Goal: Task Accomplishment & Management: Manage account settings

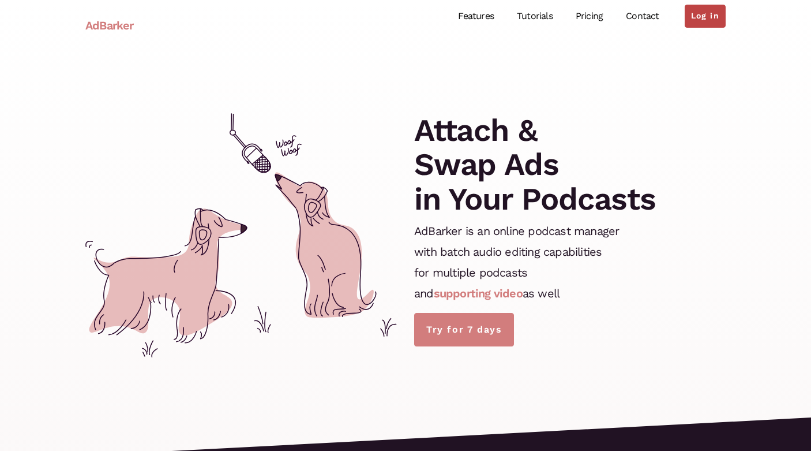
click at [708, 13] on link "Log in" at bounding box center [705, 16] width 41 height 23
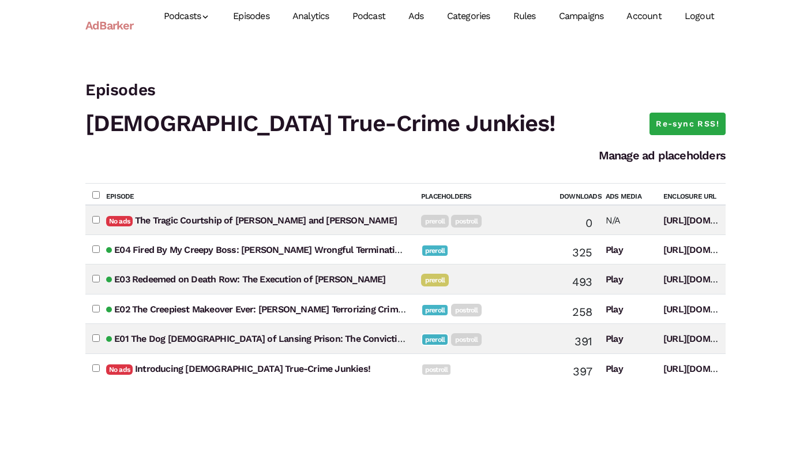
click at [574, 12] on link "Campaigns" at bounding box center [582, 16] width 68 height 51
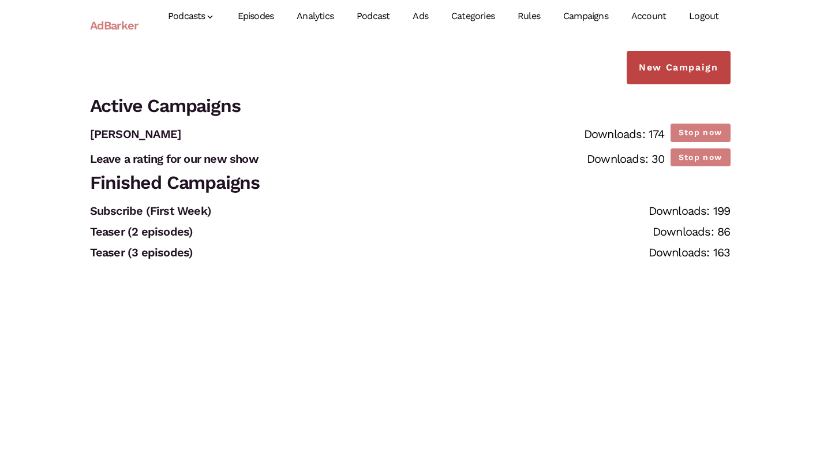
click at [650, 67] on link "New Campaign" at bounding box center [678, 67] width 103 height 33
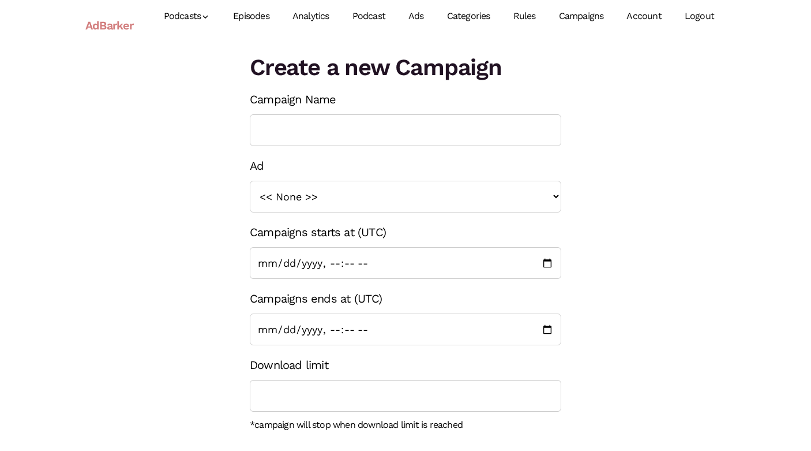
click at [587, 25] on link "Campaigns" at bounding box center [582, 16] width 68 height 51
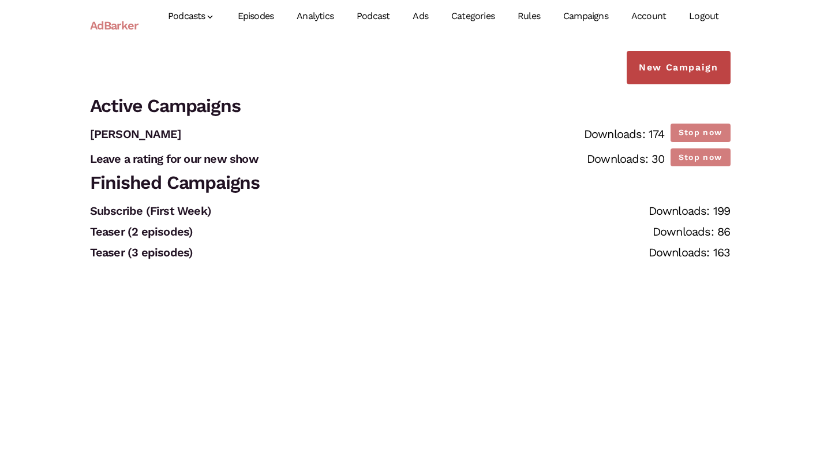
click at [652, 68] on link "New Campaign" at bounding box center [678, 67] width 103 height 33
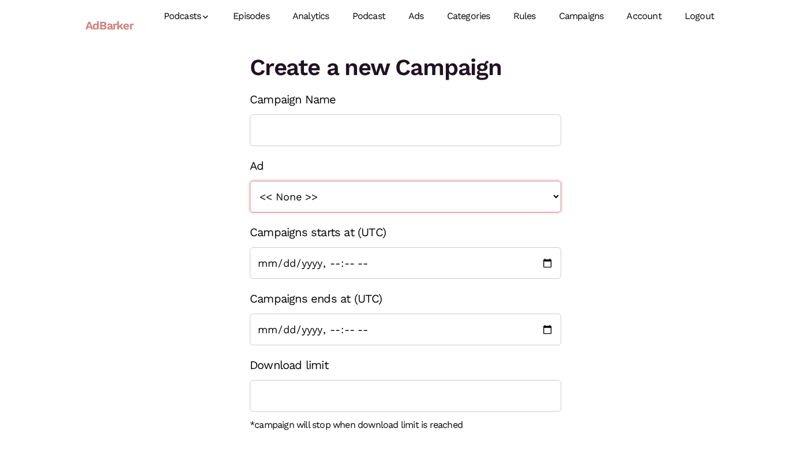
click at [398, 197] on select "<< None >> Subscribe Post Roll 2 Episodes Teaser Preroll [PERSON_NAME] Ad Leave…" at bounding box center [406, 197] width 312 height 32
select select "1402"
click at [250, 181] on select "<< None >> Subscribe Post Roll 2 Episodes Teaser Preroll [PERSON_NAME] Ad Leave…" at bounding box center [406, 197] width 312 height 32
click at [549, 263] on input "Campaigns starts at (UTC)" at bounding box center [406, 263] width 312 height 32
type input "[DATE]T01:36"
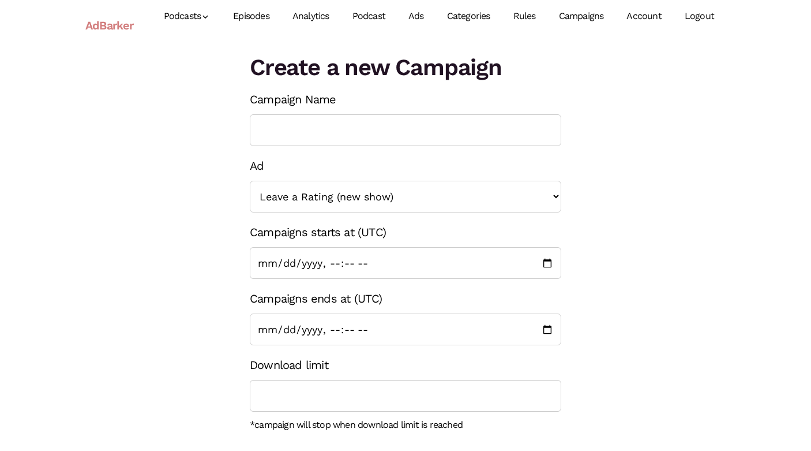
click at [637, 293] on div "Create a new Campaign Campaign Name Ad << None >> Subscribe Post Roll 2 Episode…" at bounding box center [406, 342] width 658 height 583
click at [633, 335] on div "Create a new Campaign Campaign Name Ad << None >> Subscribe Post Roll 2 Episode…" at bounding box center [406, 342] width 658 height 583
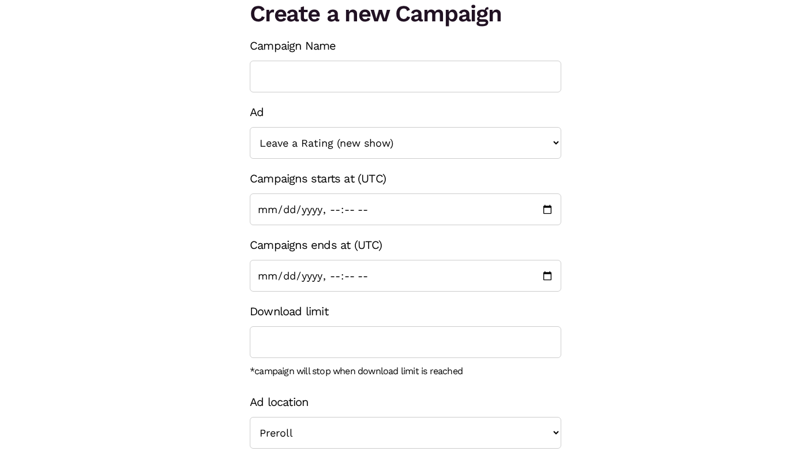
scroll to position [63, 0]
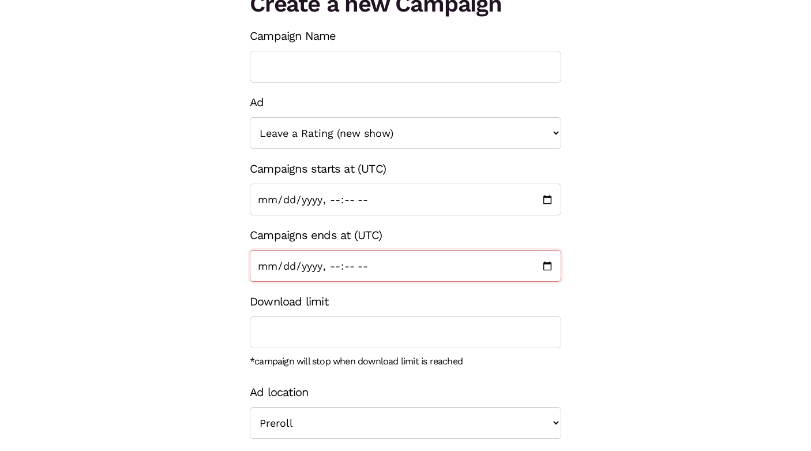
click at [551, 268] on input "Campaigns ends at (UTC)" at bounding box center [406, 266] width 312 height 32
click at [728, 330] on div "Create a new Campaign Campaign Name Ad << None >> Subscribe Post Roll 2 Episode…" at bounding box center [406, 278] width 658 height 583
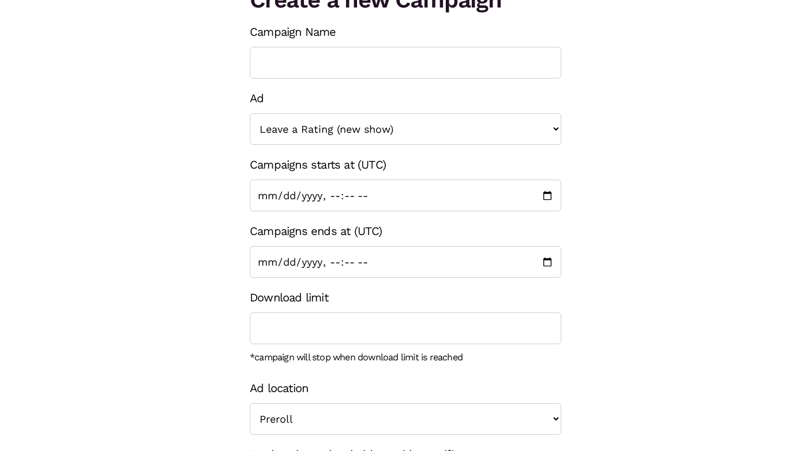
scroll to position [73, 0]
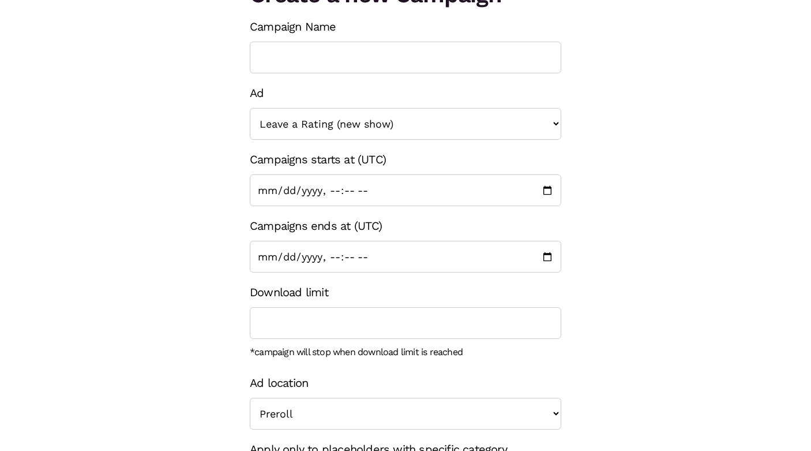
click at [660, 341] on div "Create a new Campaign Campaign Name Ad << None >> Subscribe Post Roll 2 Episode…" at bounding box center [406, 269] width 658 height 583
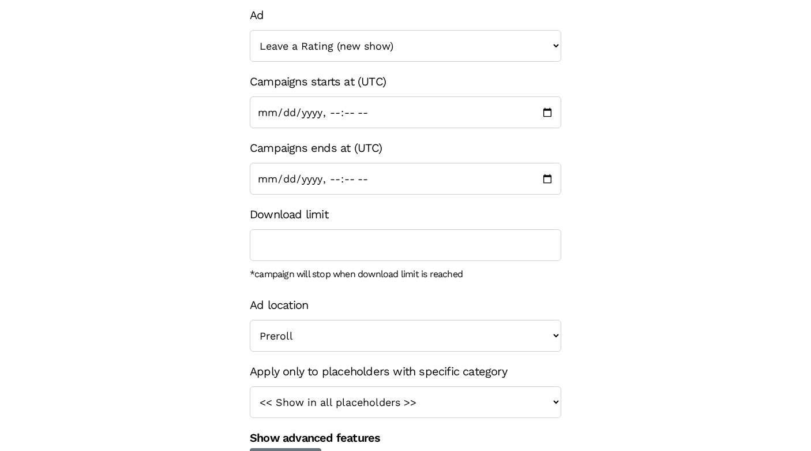
scroll to position [184, 0]
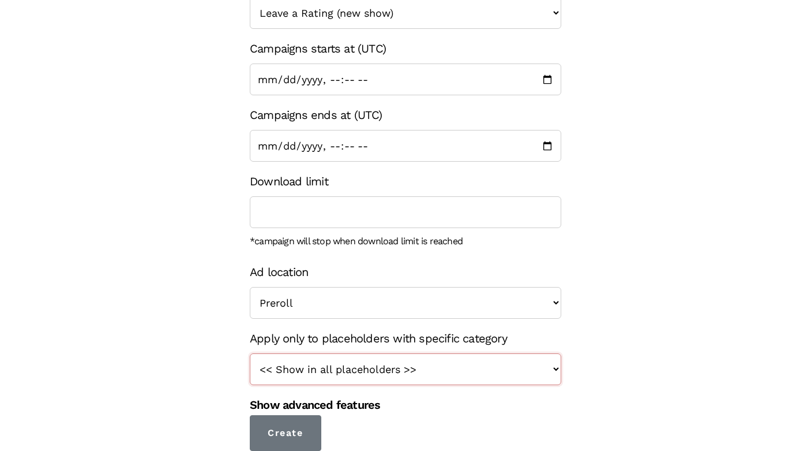
click at [520, 373] on select "<< Show in all placeholders >> Teaser True Crime Midroll Ads [PERSON_NAME] Rati…" at bounding box center [406, 369] width 312 height 32
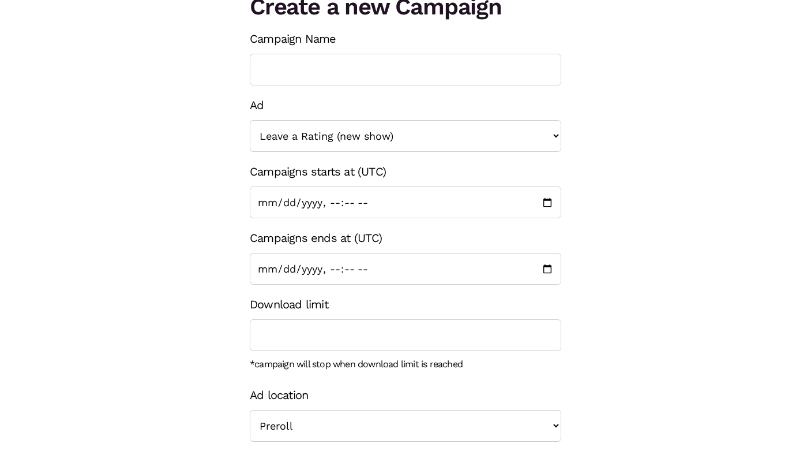
scroll to position [0, 0]
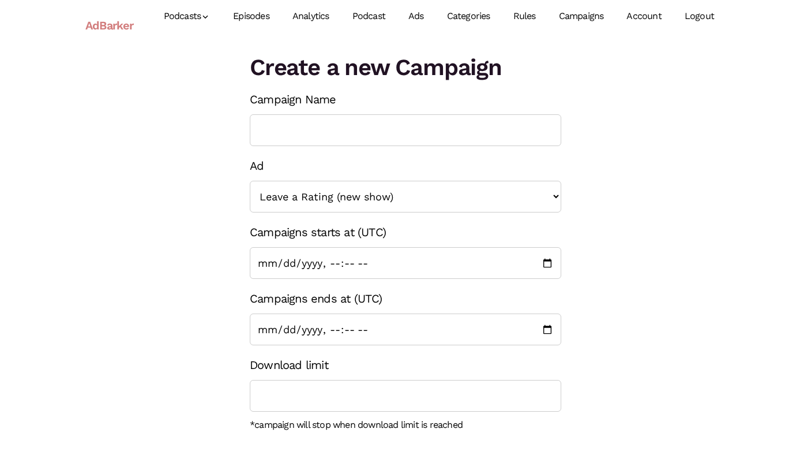
click at [488, 16] on link "Categories" at bounding box center [469, 16] width 66 height 51
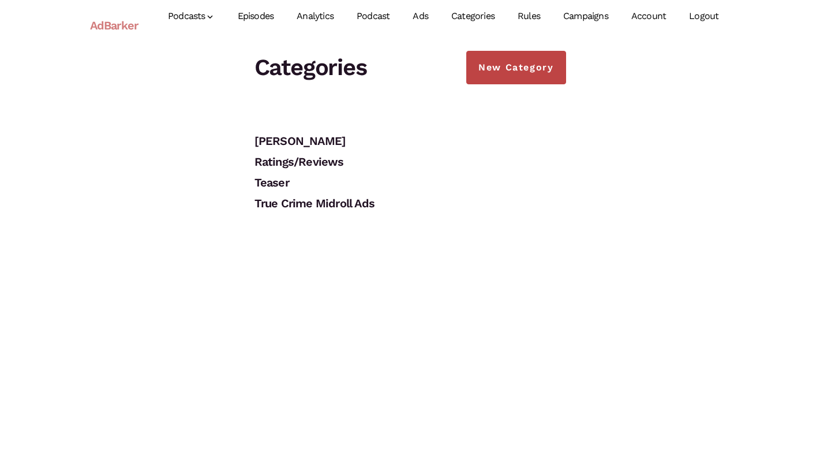
click at [510, 67] on link "New Category" at bounding box center [515, 67] width 99 height 33
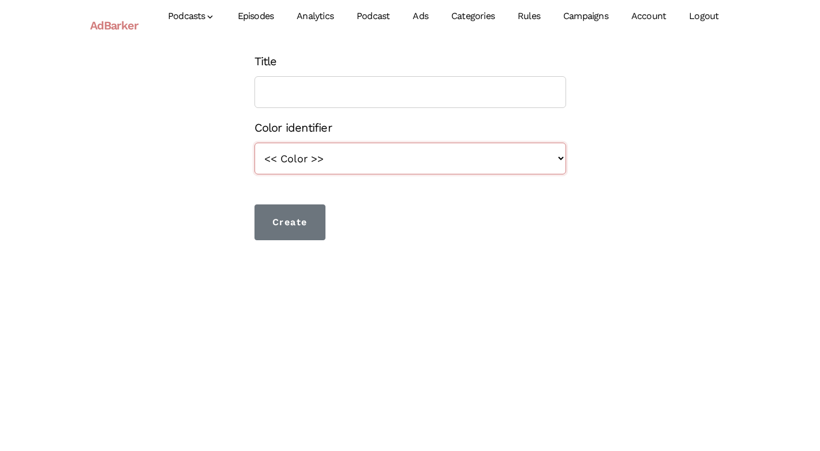
click at [446, 166] on select "<< Color >> blue orange green red brown yellow violet" at bounding box center [411, 159] width 312 height 32
select select "violet"
click at [255, 143] on select "<< Color >> blue orange green red brown yellow violet" at bounding box center [411, 159] width 312 height 32
click at [434, 94] on input "Title" at bounding box center [411, 92] width 312 height 32
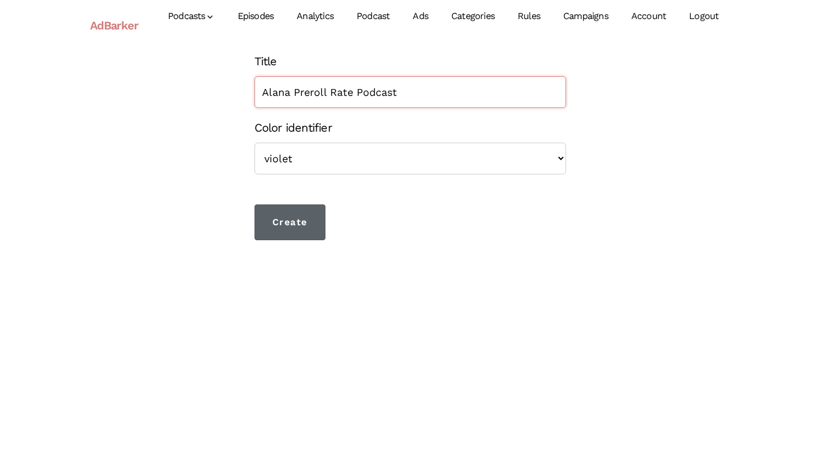
type input "Alana Preroll Rate Podcast"
click at [315, 222] on input "Create" at bounding box center [291, 222] width 72 height 36
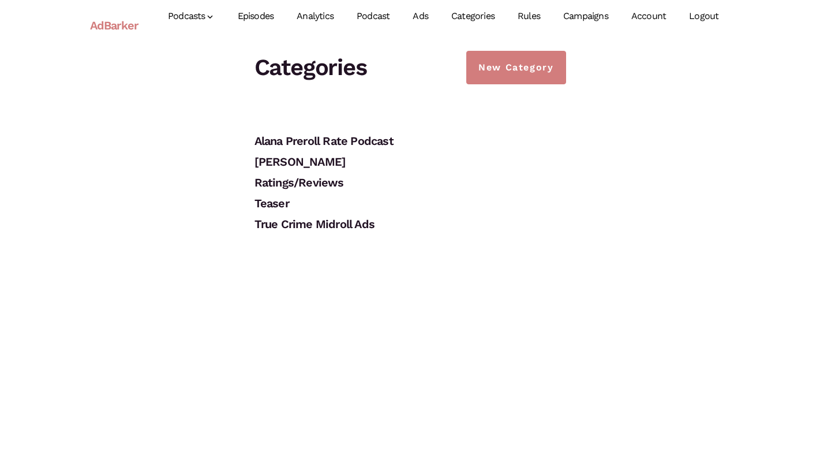
click at [579, 16] on link "Campaigns" at bounding box center [586, 16] width 68 height 51
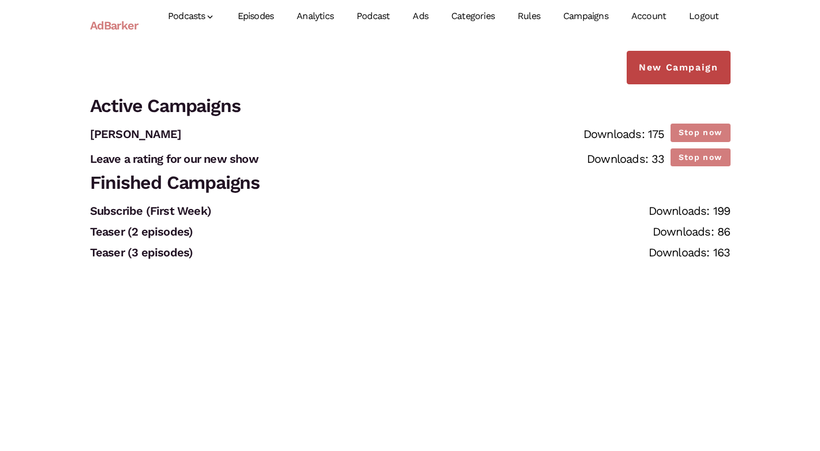
click at [680, 73] on link "New Campaign" at bounding box center [678, 67] width 103 height 33
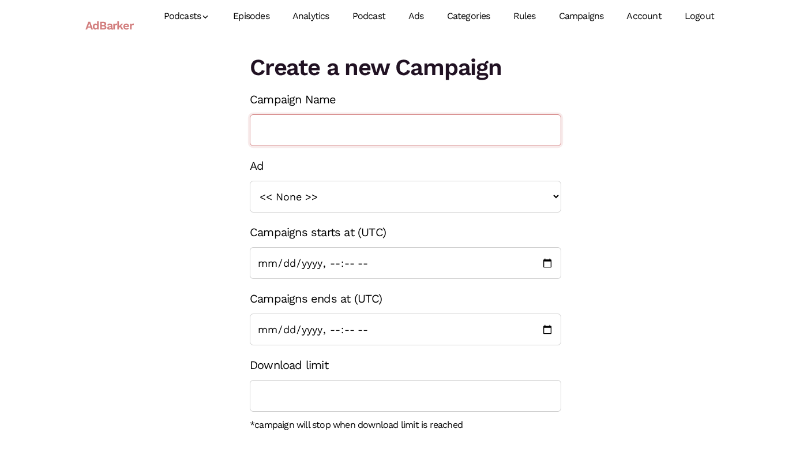
click at [422, 130] on input "Campaign Name" at bounding box center [406, 130] width 312 height 32
type input "P"
type input "Alana New Preroll Rate"
click at [375, 196] on select "<< None >> Subscribe Post Roll 2 Episodes Teaser Preroll [PERSON_NAME] Ad Leave…" at bounding box center [406, 197] width 312 height 32
select select "1402"
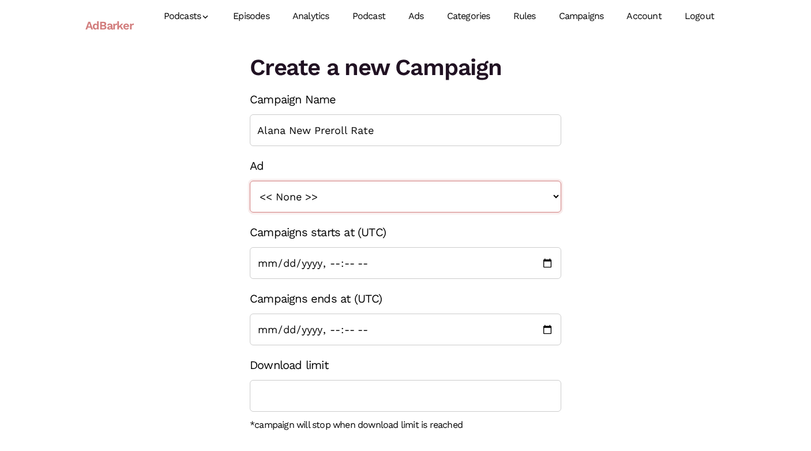
click at [250, 181] on select "<< None >> Subscribe Post Roll 2 Episodes Teaser Preroll [PERSON_NAME] Ad Leave…" at bounding box center [406, 197] width 312 height 32
click at [543, 259] on input "Campaigns starts at (UTC)" at bounding box center [406, 263] width 312 height 32
type input "2025-09-12T01:37"
click at [627, 313] on div "Create a new Campaign Campaign Name Alana New Preroll Rate Ad << None >> Subscr…" at bounding box center [406, 342] width 658 height 583
click at [546, 327] on input "Campaigns ends at (UTC)" at bounding box center [406, 329] width 312 height 32
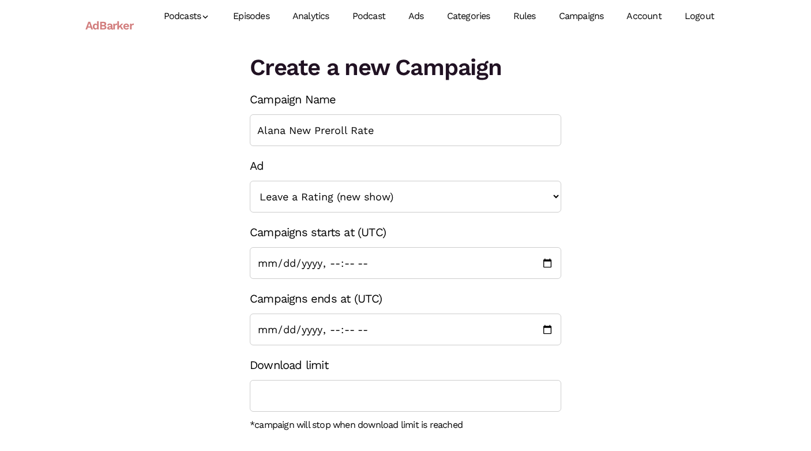
click at [615, 328] on div "Create a new Campaign Campaign Name Alana New Preroll Rate Ad << None >> Subscr…" at bounding box center [406, 342] width 658 height 583
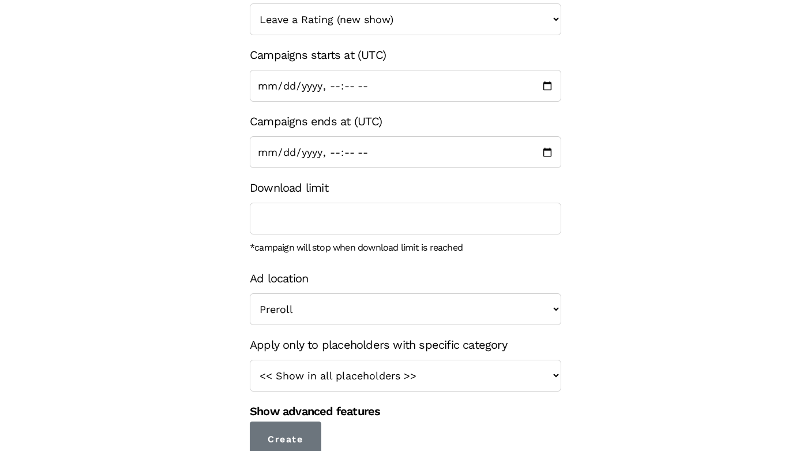
scroll to position [184, 0]
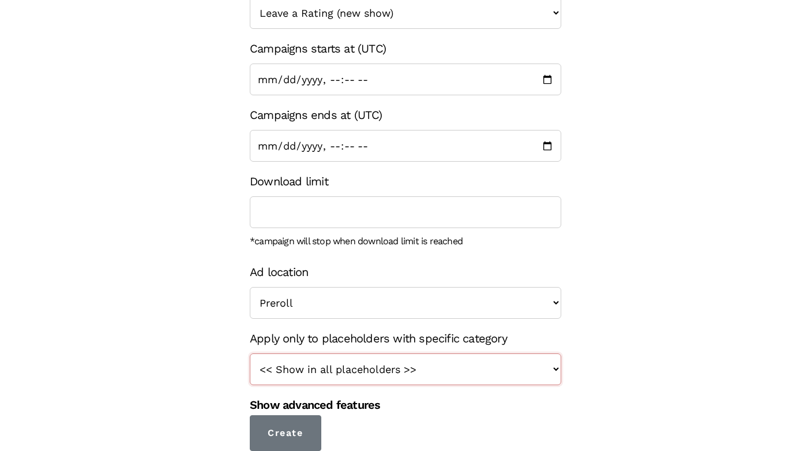
click at [421, 361] on select "<< Show in all placeholders >> Teaser True Crime Midroll Ads Judah Lamb Ratings…" at bounding box center [406, 369] width 312 height 32
select select "167"
click at [250, 353] on select "<< Show in all placeholders >> Teaser True Crime Midroll Ads Judah Lamb Ratings…" at bounding box center [406, 369] width 312 height 32
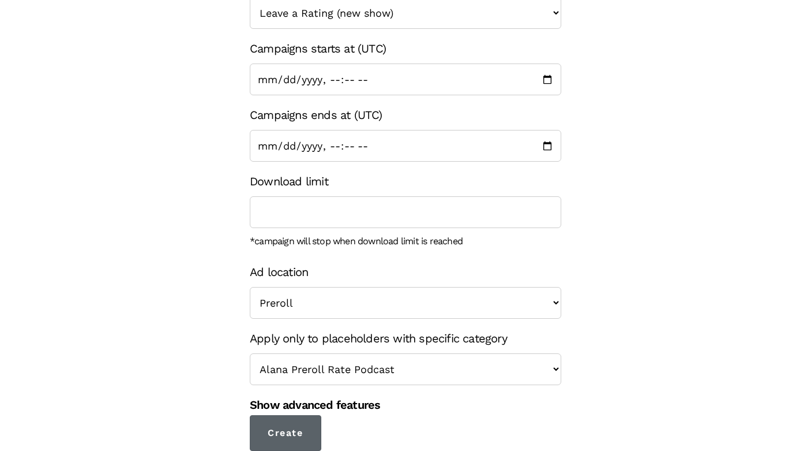
click at [308, 427] on input "Create" at bounding box center [286, 433] width 72 height 36
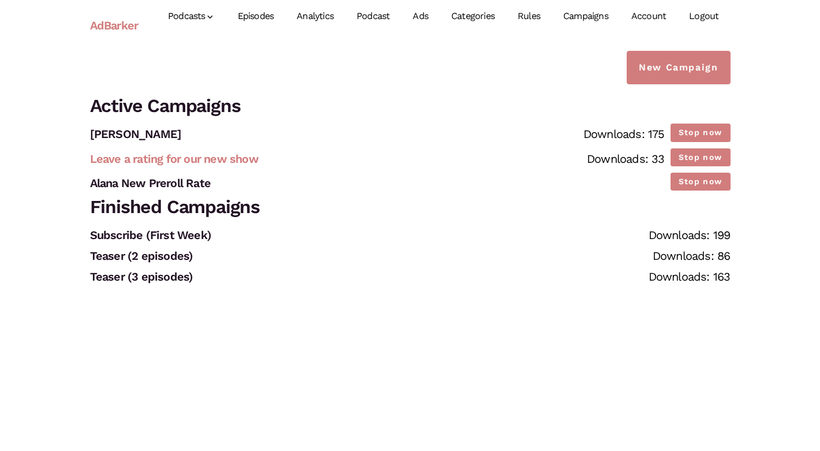
click at [249, 160] on link "Leave a rating for our new show" at bounding box center [174, 159] width 169 height 14
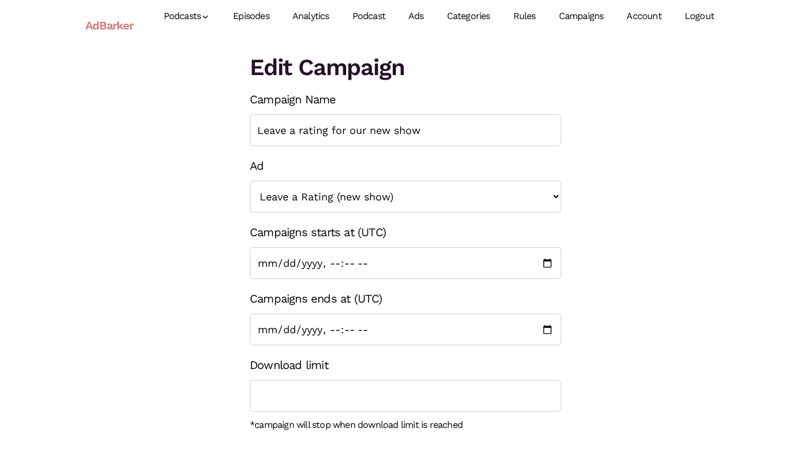
click at [567, 21] on link "Campaigns" at bounding box center [582, 16] width 68 height 51
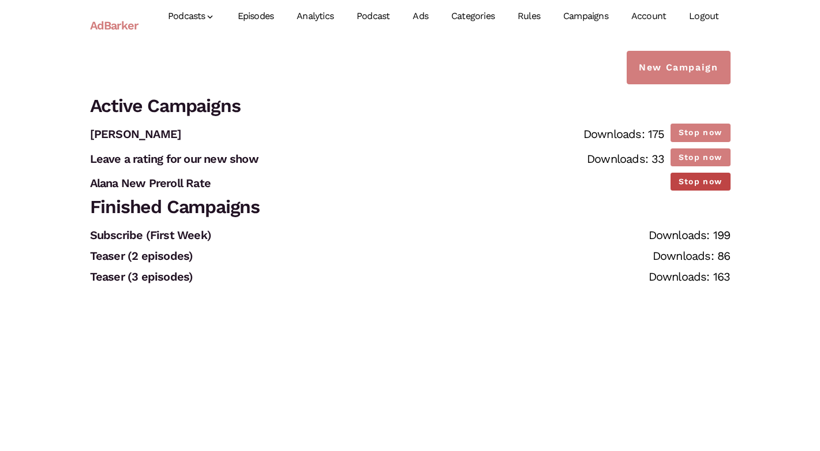
click at [717, 185] on button "Stop now" at bounding box center [701, 182] width 60 height 18
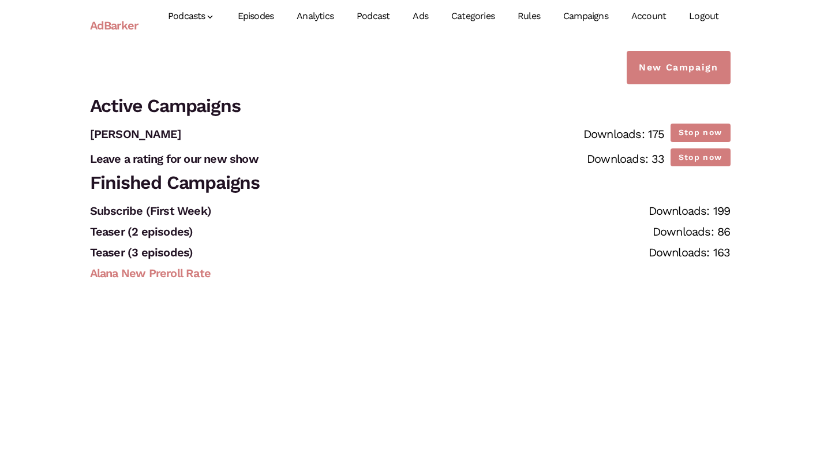
click at [191, 275] on link "Alana New Preroll Rate" at bounding box center [150, 273] width 121 height 14
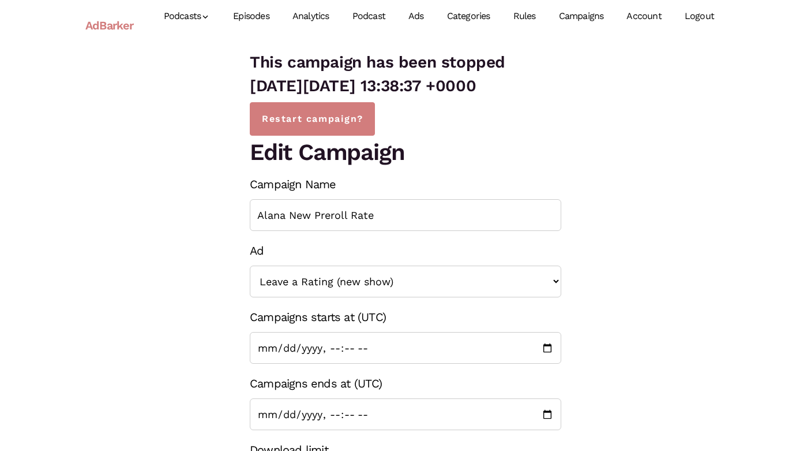
click at [267, 18] on link "Episodes" at bounding box center [251, 16] width 59 height 51
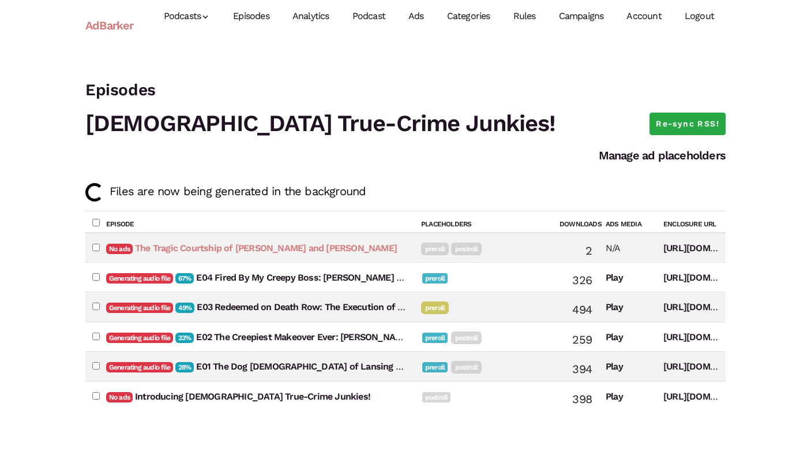
click at [242, 246] on link "The Tragic Courtship of Sallie Anderson and Cornelius Tucker" at bounding box center [266, 247] width 262 height 11
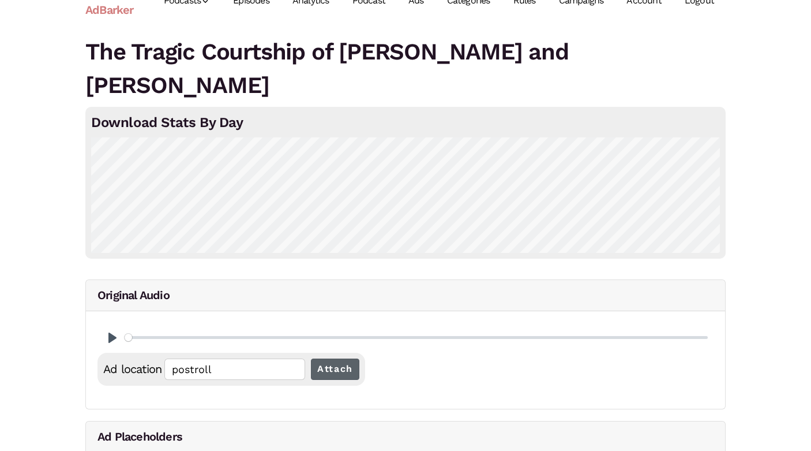
scroll to position [51, 0]
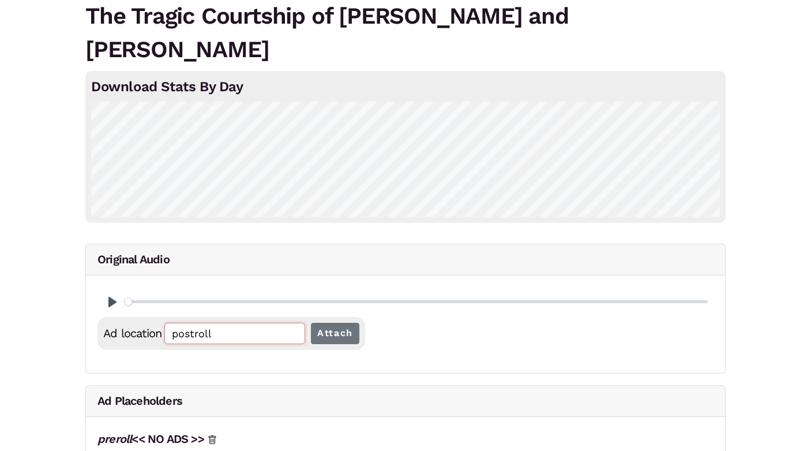
click at [235, 335] on input "postroll" at bounding box center [234, 333] width 141 height 21
click at [111, 302] on button "Pause Play" at bounding box center [112, 302] width 18 height 18
type input "0"
type input "preroll"
type input "0.06"
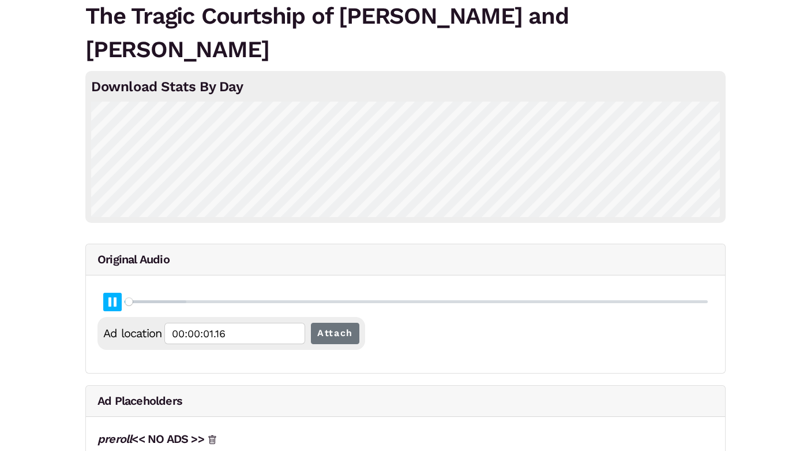
click at [111, 302] on button "Pause Play" at bounding box center [112, 302] width 18 height 18
type input "00:00:01.18"
type input "0"
type input "preroll"
type input "0"
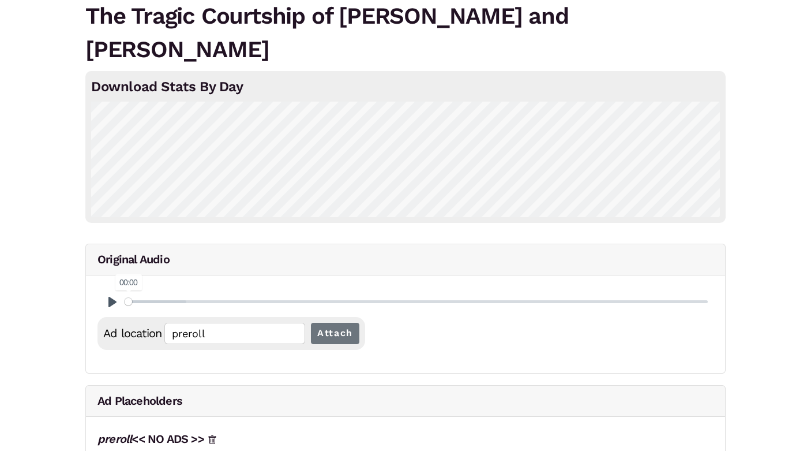
click at [125, 302] on input "Seek" at bounding box center [416, 301] width 583 height 11
click at [328, 336] on input "Attach" at bounding box center [335, 333] width 48 height 21
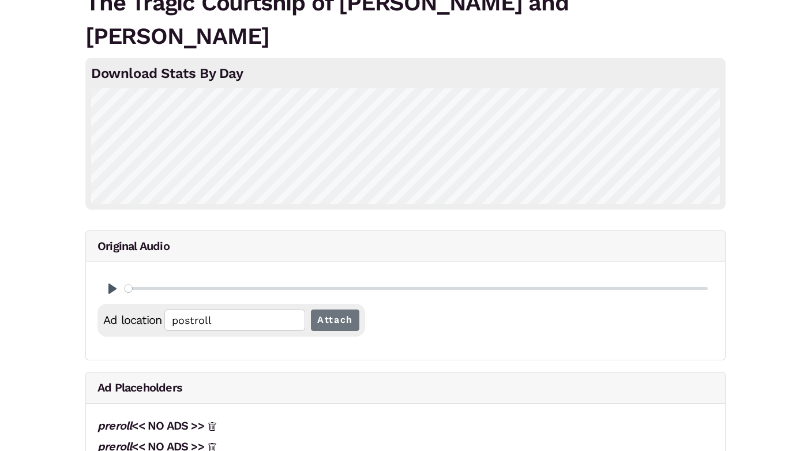
scroll to position [49, 0]
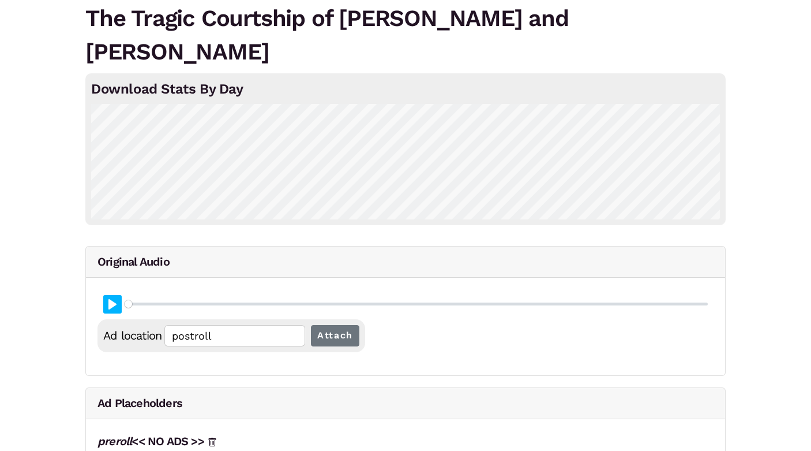
click at [115, 300] on button "Pause Play" at bounding box center [112, 304] width 18 height 18
type input "0.01"
type input "preroll"
click at [115, 300] on button "Pause Play" at bounding box center [112, 304] width 18 height 18
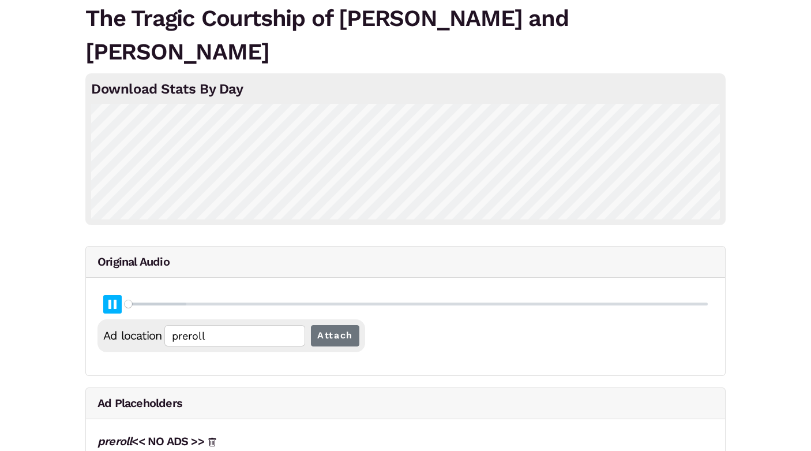
type input "0.06"
type input "00:00:01.18"
type input "0.08"
click at [115, 300] on button "Pause Play" at bounding box center [112, 304] width 18 height 18
type input "00:00:01.55"
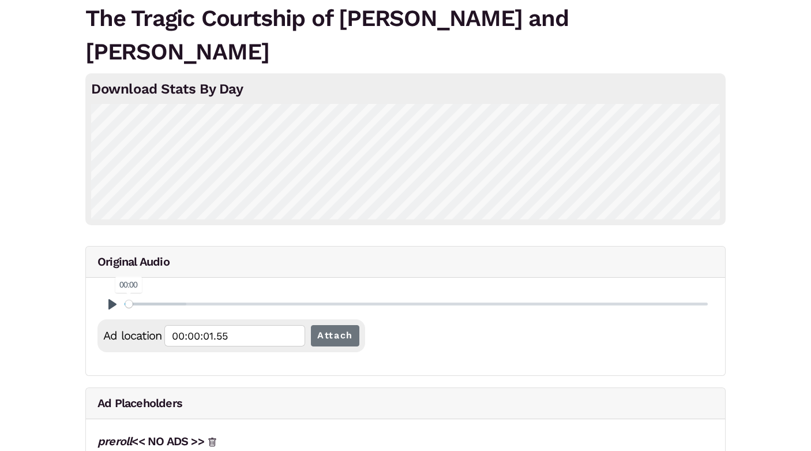
type input "0"
type input "preroll"
type input "0"
click at [125, 302] on input "Seek" at bounding box center [416, 303] width 583 height 11
click at [230, 336] on input "preroll" at bounding box center [234, 335] width 141 height 21
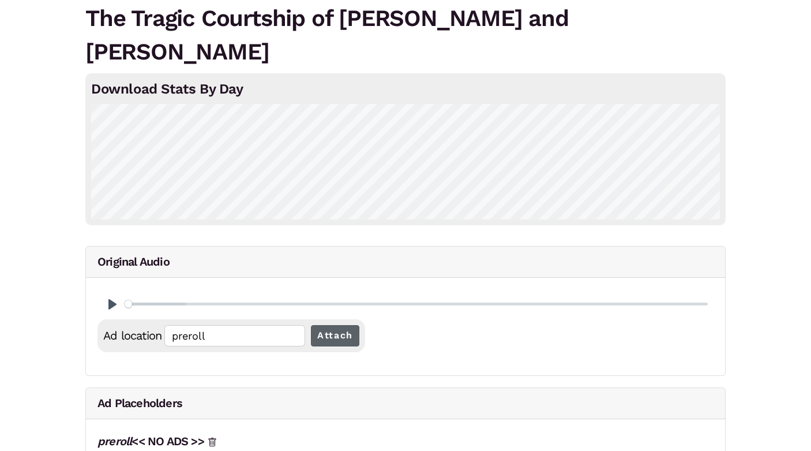
click at [320, 336] on input "Attach" at bounding box center [335, 335] width 48 height 21
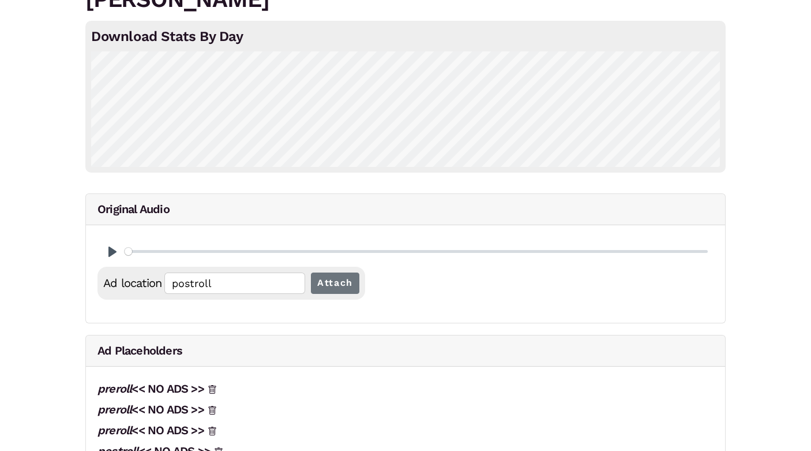
scroll to position [0, 0]
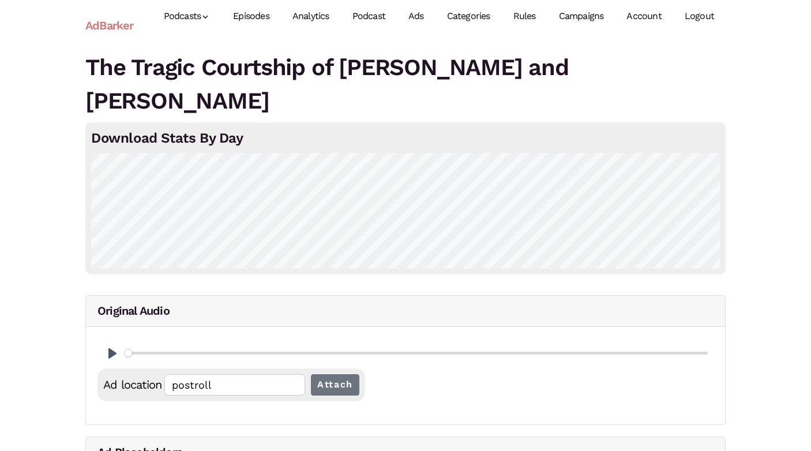
click at [394, 335] on div "Pause Play % buffered 13:59 Ad location postroll Attach" at bounding box center [405, 376] width 639 height 98
click at [200, 391] on input "postroll" at bounding box center [234, 384] width 141 height 21
click at [200, 386] on input "postroll" at bounding box center [234, 384] width 141 height 21
type input "preroll"
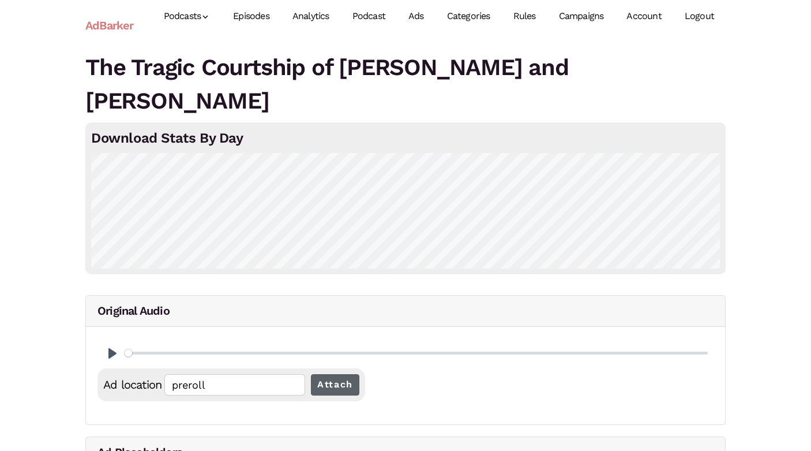
click at [332, 383] on input "Attach" at bounding box center [335, 384] width 48 height 21
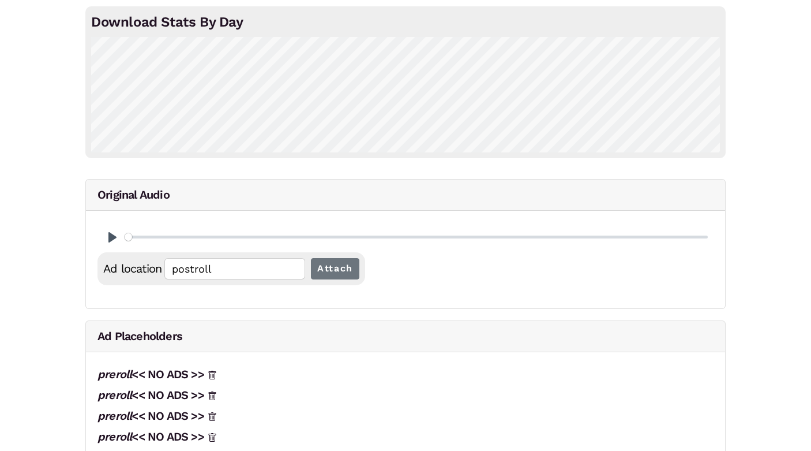
scroll to position [156, 0]
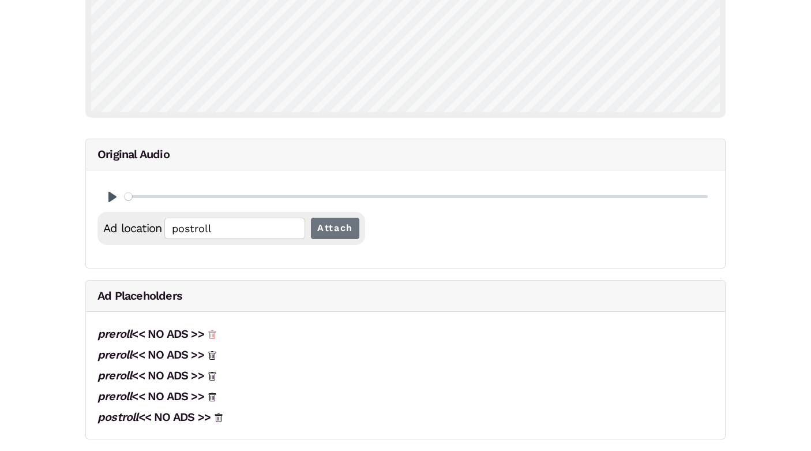
click at [216, 332] on icon at bounding box center [212, 334] width 9 height 9
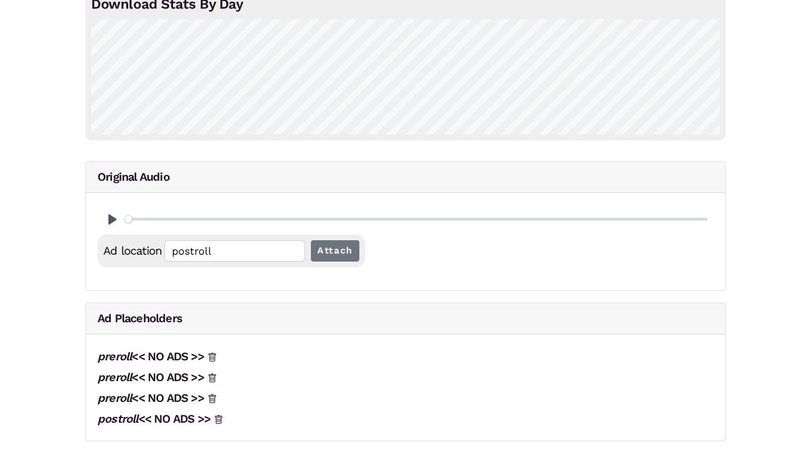
scroll to position [136, 0]
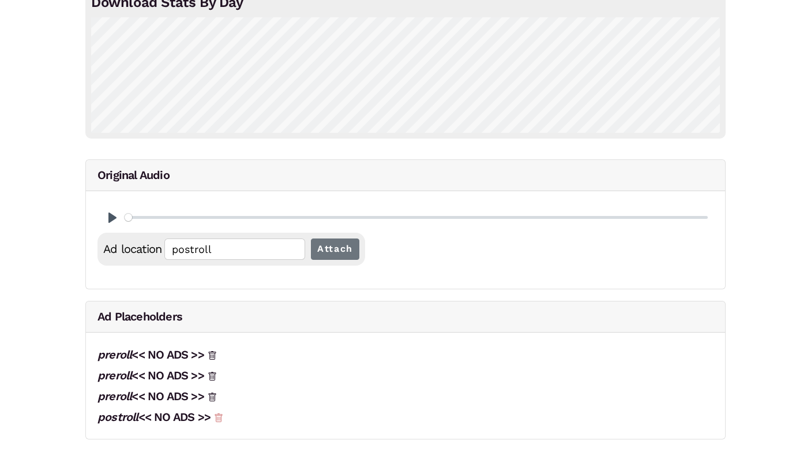
click at [223, 417] on icon at bounding box center [218, 417] width 9 height 9
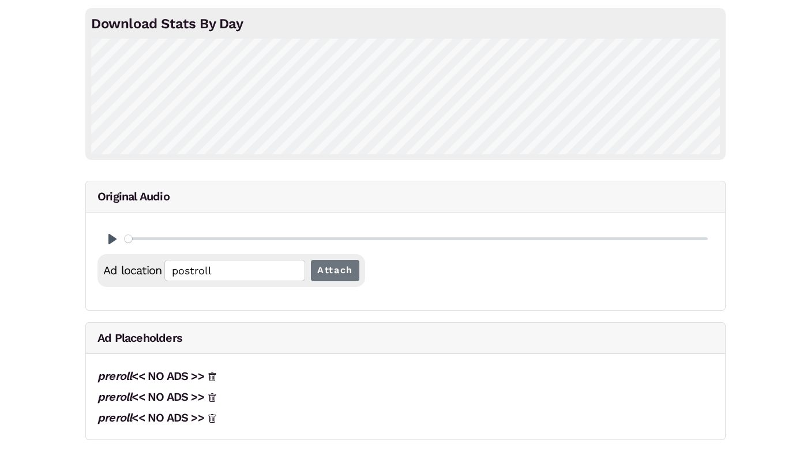
scroll to position [115, 0]
click at [217, 413] on icon at bounding box center [212, 417] width 9 height 9
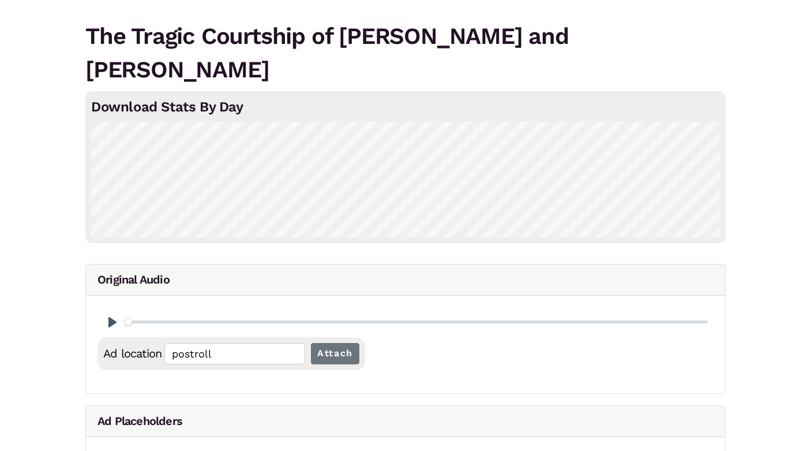
scroll to position [94, 0]
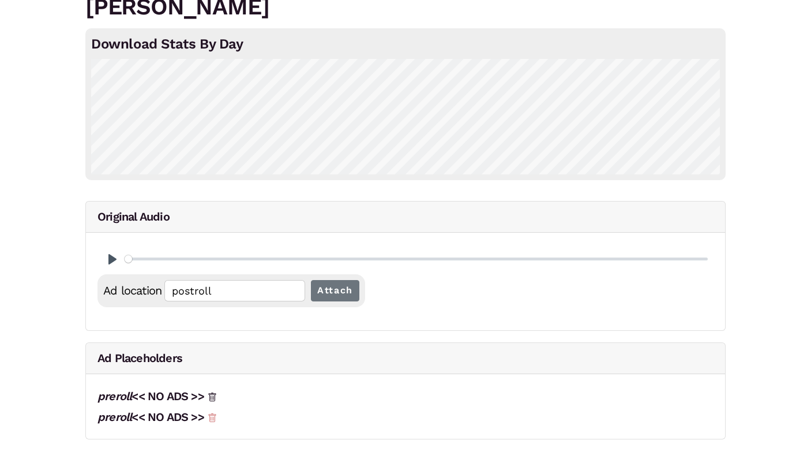
click at [216, 415] on icon at bounding box center [213, 417] width 8 height 9
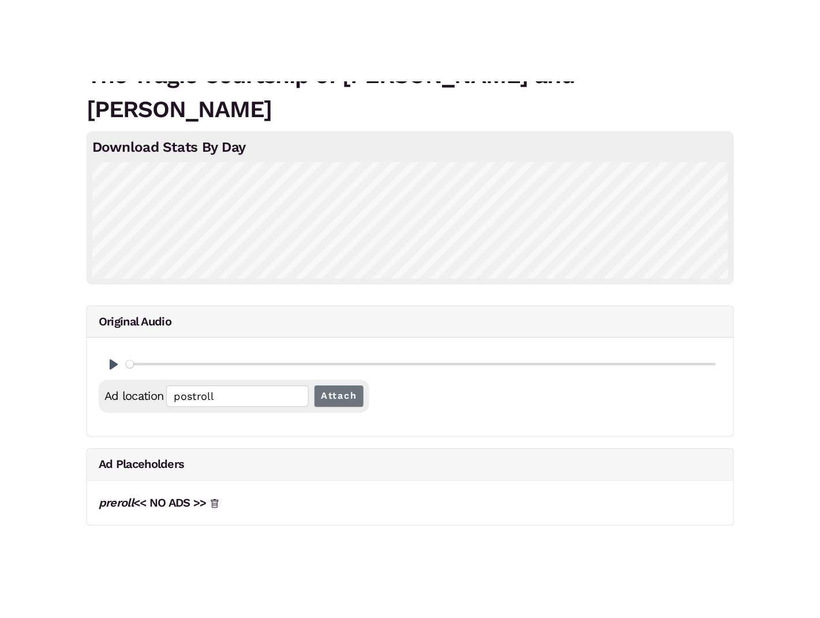
scroll to position [0, 0]
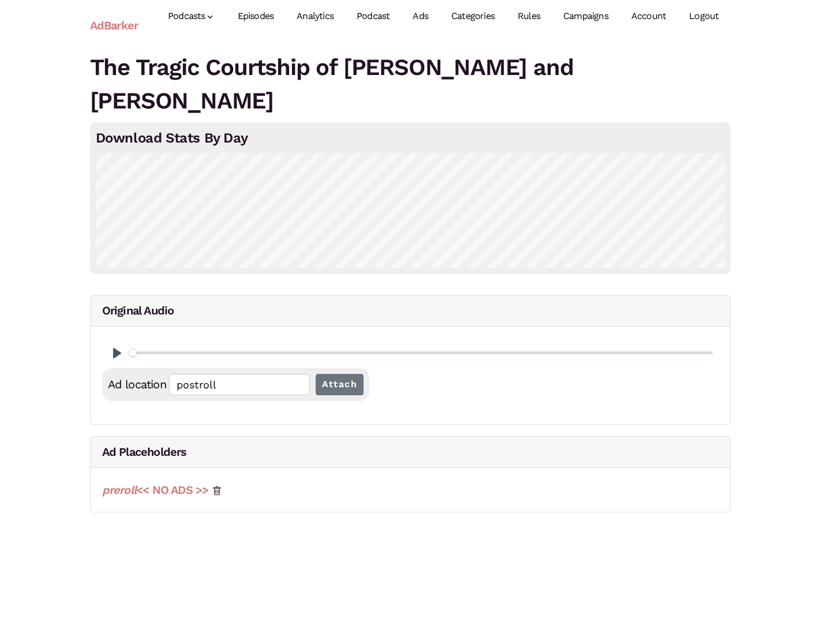
click at [175, 450] on link "preroll << NO ADS >>" at bounding box center [155, 490] width 107 height 14
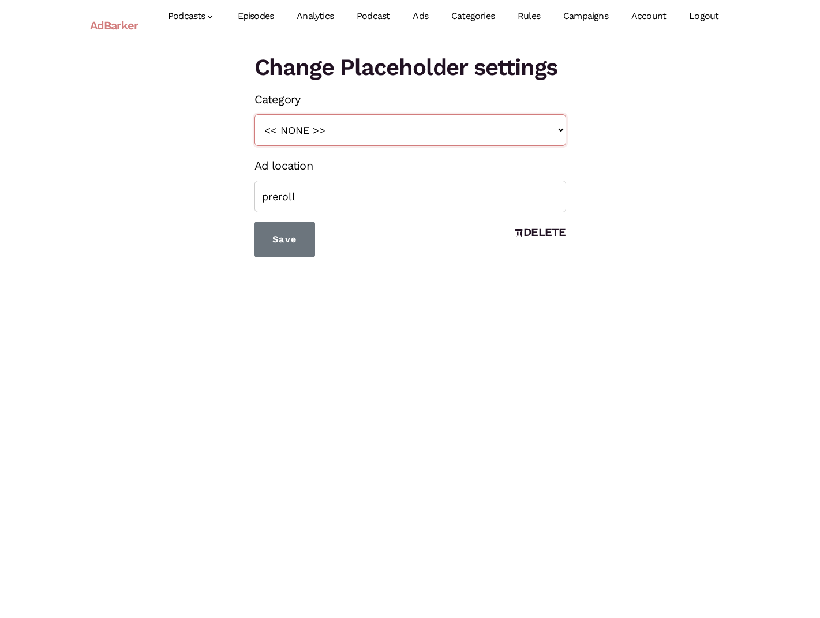
click at [361, 121] on select "<< NONE >> Teaser True Crime Midroll Ads Judah Lamb Ratings/Reviews Alana Prero…" at bounding box center [411, 130] width 312 height 32
select select "167"
click at [255, 114] on select "<< NONE >> Teaser True Crime Midroll Ads Judah Lamb Ratings/Reviews Alana Prero…" at bounding box center [411, 130] width 312 height 32
click at [286, 242] on input "Save" at bounding box center [285, 240] width 61 height 36
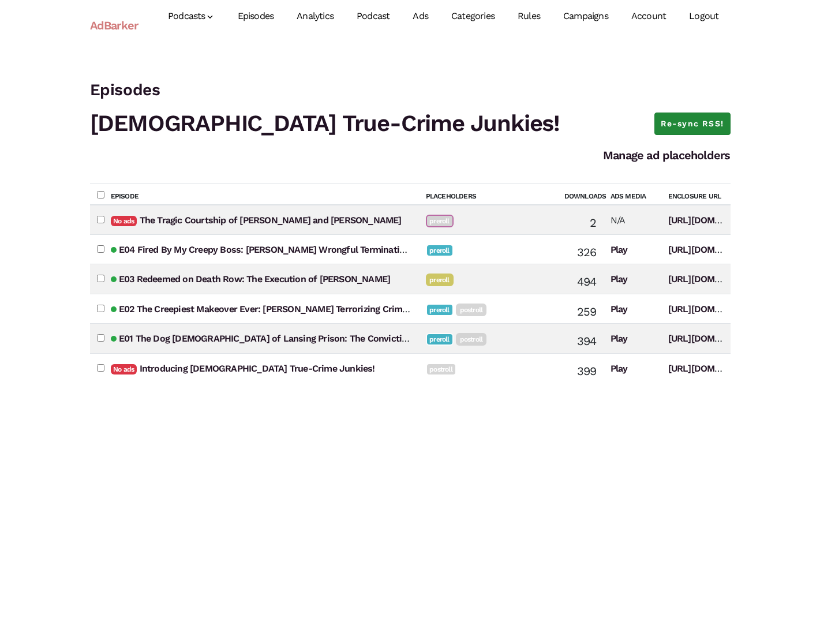
click at [682, 122] on link "Re-sync RSS!" at bounding box center [692, 124] width 76 height 23
click at [558, 113] on h1 "[DEMOGRAPHIC_DATA] True-Crime Junkies!" at bounding box center [410, 123] width 641 height 33
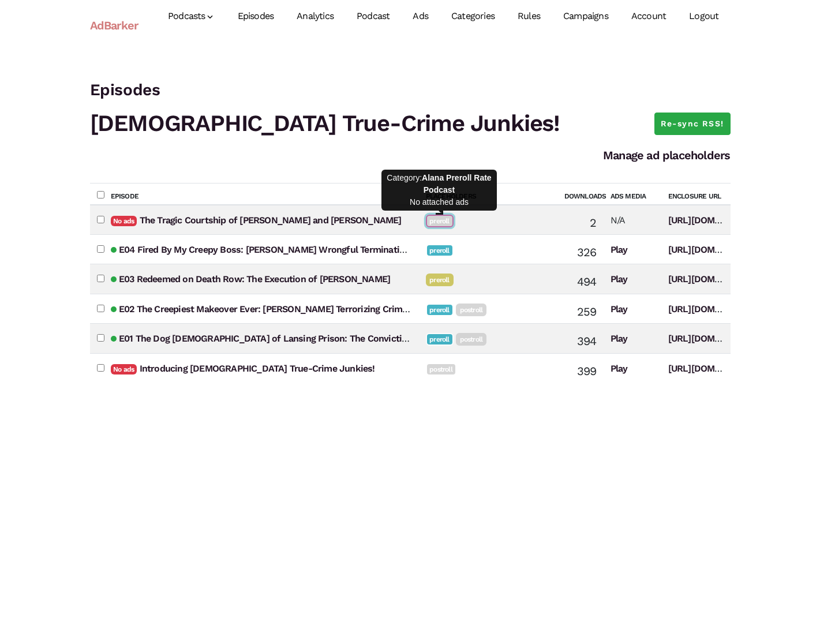
click at [443, 219] on link "preroll" at bounding box center [440, 221] width 28 height 13
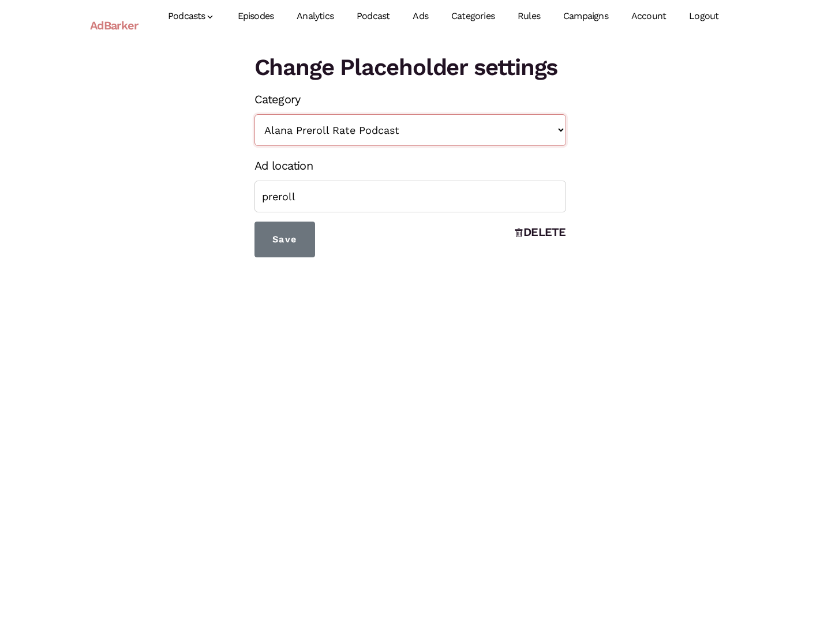
click at [463, 131] on select "<< NONE >> Teaser True Crime Midroll Ads [PERSON_NAME] Ratings/Reviews Alana Pr…" at bounding box center [411, 130] width 312 height 32
click at [544, 135] on select "<< NONE >> Teaser True Crime Midroll Ads [PERSON_NAME] Ratings/Reviews Alana Pr…" at bounding box center [411, 130] width 312 height 32
click at [485, 16] on link "Categories" at bounding box center [473, 16] width 66 height 51
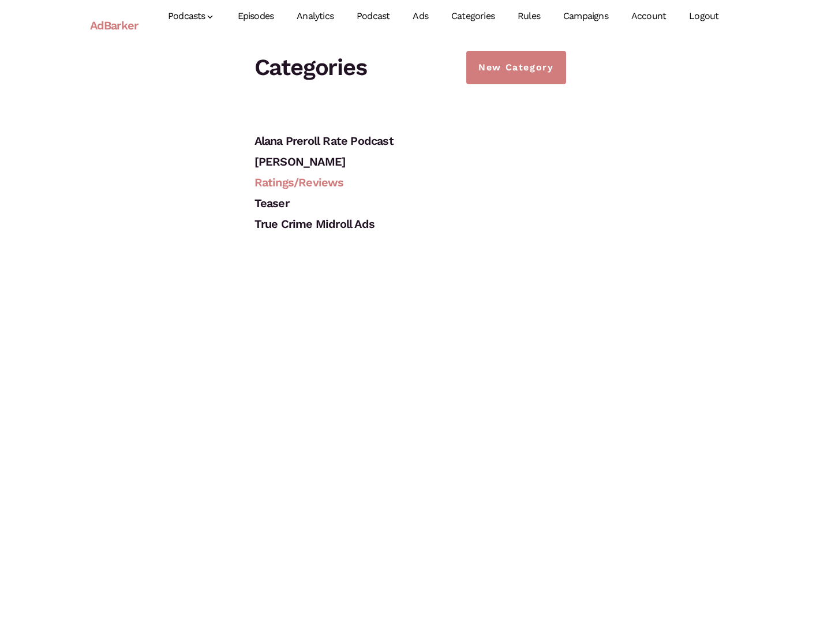
click at [315, 182] on link "Ratings/Reviews" at bounding box center [299, 182] width 89 height 14
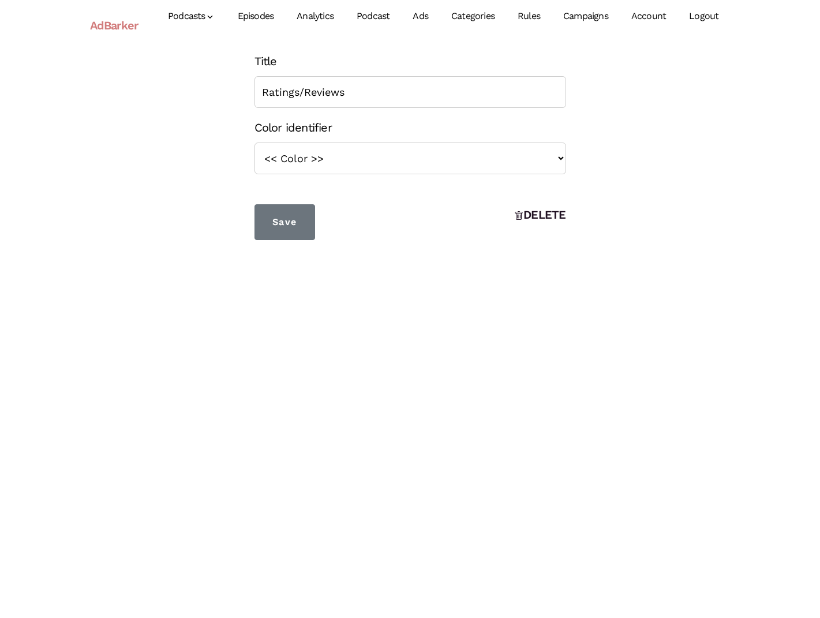
click at [402, 56] on div "Podcasts Christian True-Crime Junkies! Add New Episodes Analytics Podcast Ads C…" at bounding box center [438, 26] width 583 height 70
click at [265, 17] on link "Episodes" at bounding box center [255, 16] width 59 height 51
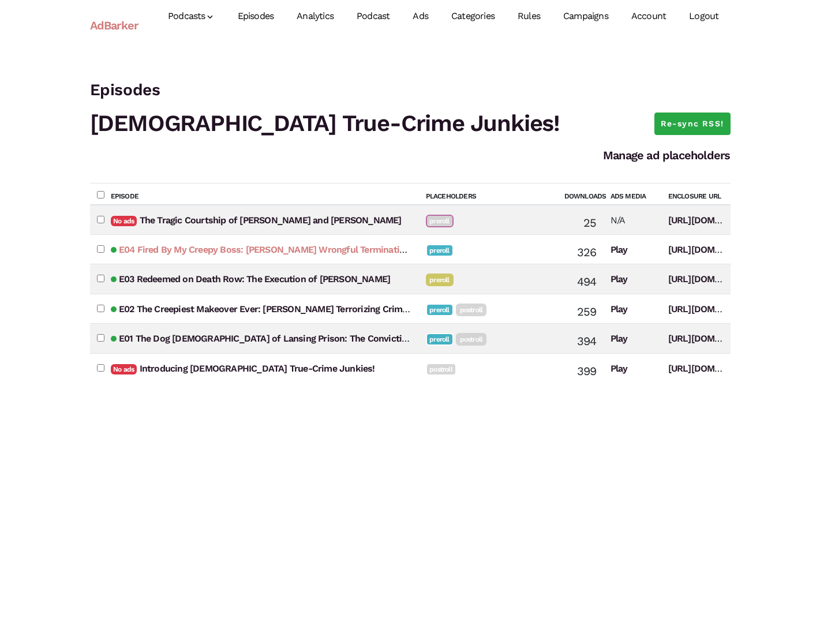
click at [259, 248] on link "E04 Fired By My Creepy Boss: [PERSON_NAME] Wrongful Termination Lawsuit" at bounding box center [282, 249] width 327 height 11
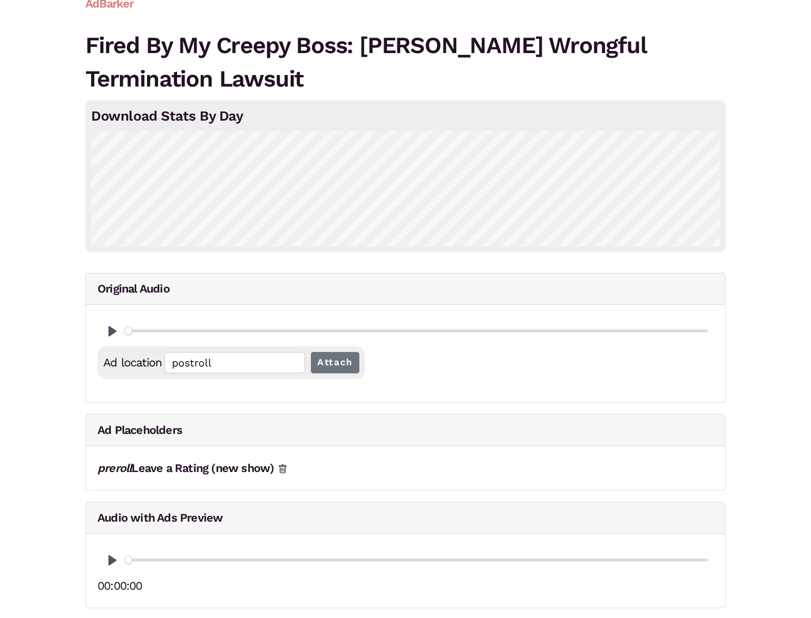
scroll to position [24, 0]
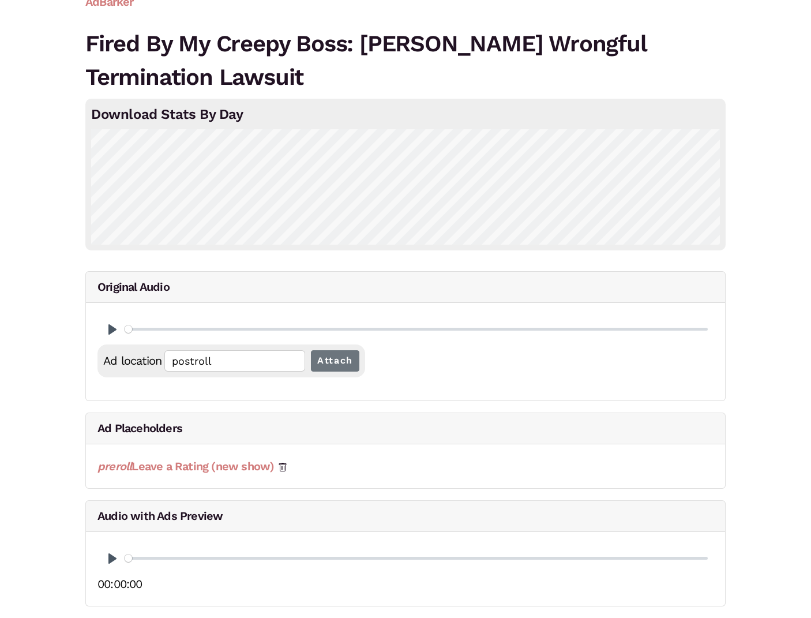
click at [216, 471] on link "preroll Leave a Rating (new show)" at bounding box center [186, 466] width 177 height 14
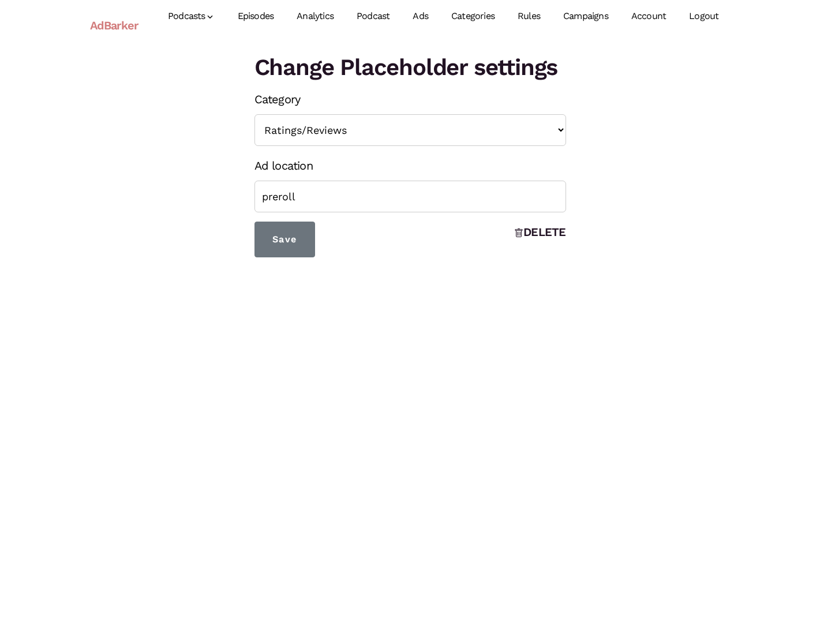
click at [259, 16] on link "Episodes" at bounding box center [255, 16] width 59 height 51
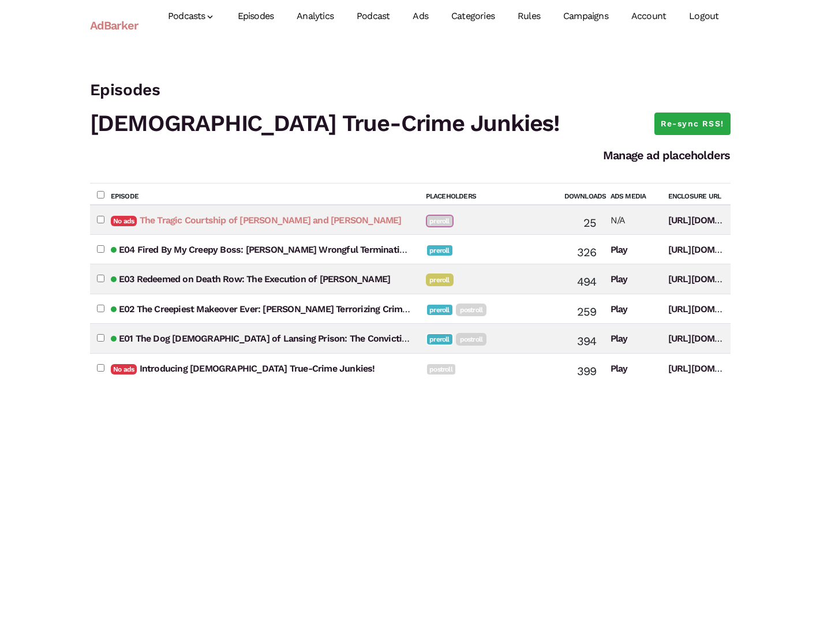
click at [210, 221] on link "The Tragic Courtship of [PERSON_NAME] and [PERSON_NAME]" at bounding box center [271, 220] width 262 height 11
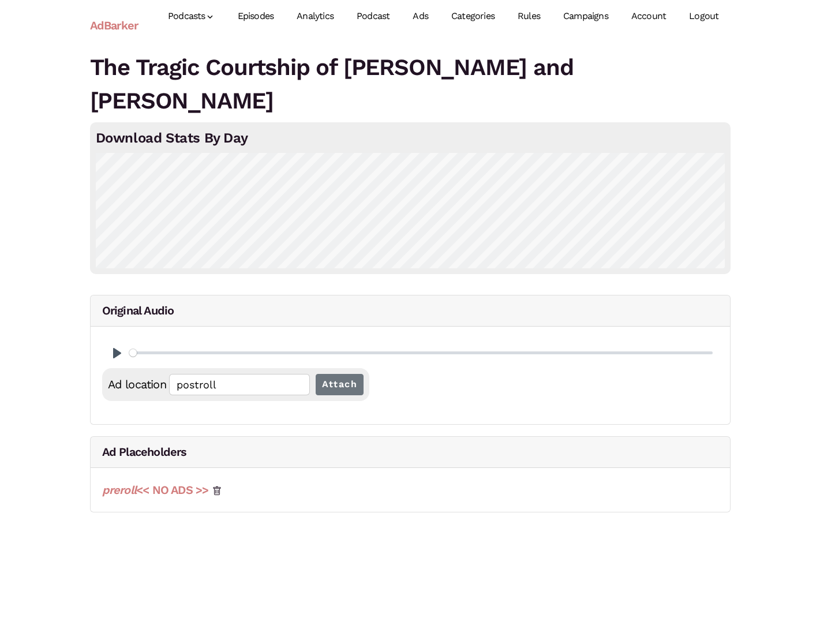
click at [170, 492] on link "preroll << NO ADS >>" at bounding box center [155, 490] width 107 height 14
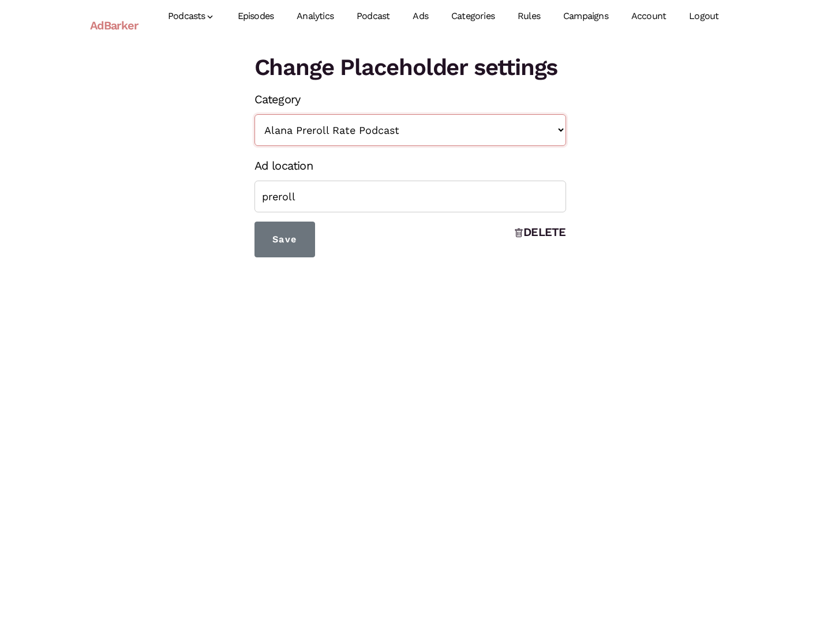
click at [339, 132] on select "<< NONE >> Teaser True Crime Midroll Ads [PERSON_NAME] Ratings/Reviews Alana Pr…" at bounding box center [411, 130] width 312 height 32
select select "166"
click at [255, 114] on select "<< NONE >> Teaser True Crime Midroll Ads [PERSON_NAME] Ratings/Reviews Alana Pr…" at bounding box center [411, 130] width 312 height 32
click at [285, 244] on input "Save" at bounding box center [285, 240] width 61 height 36
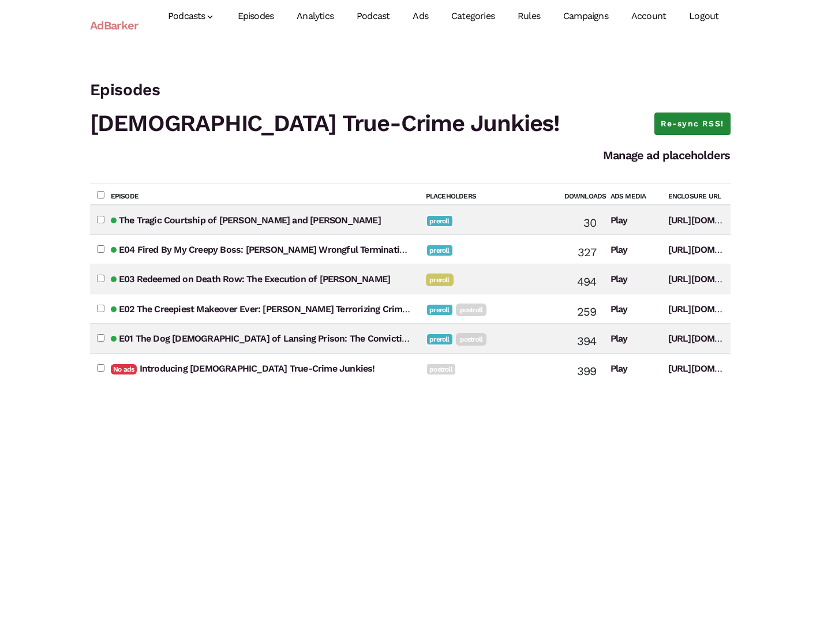
click at [669, 126] on link "Re-sync RSS!" at bounding box center [692, 124] width 76 height 23
click at [577, 91] on h3 "Episodes" at bounding box center [410, 90] width 641 height 24
